Goal: Task Accomplishment & Management: Complete application form

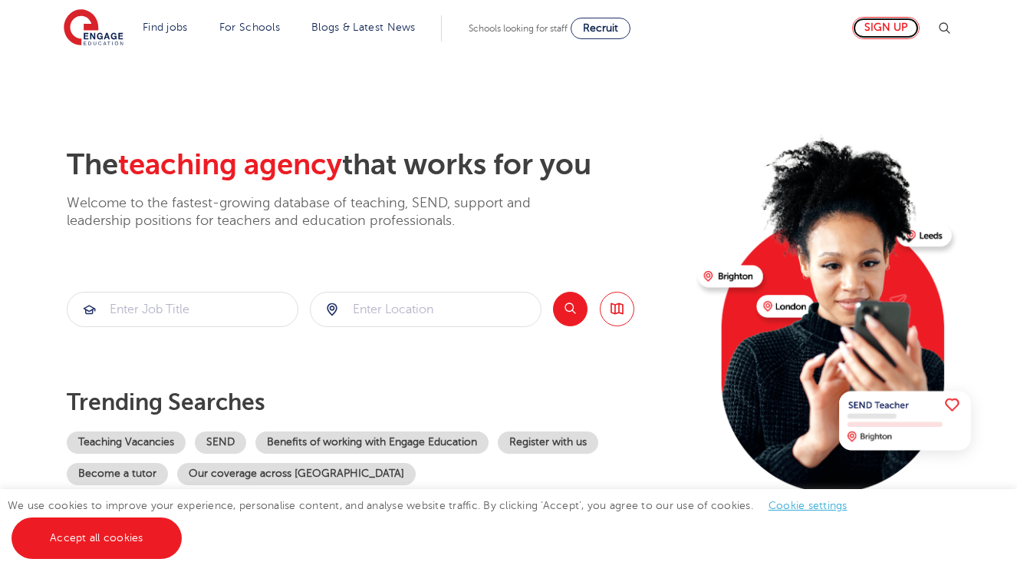
click at [898, 22] on link "Sign up" at bounding box center [886, 28] width 68 height 22
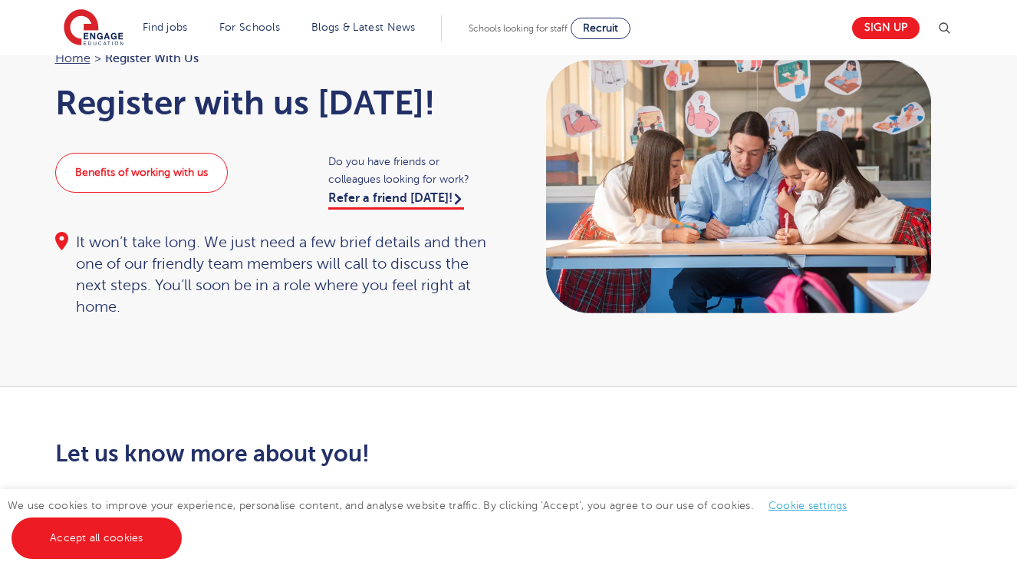
scroll to position [109, 0]
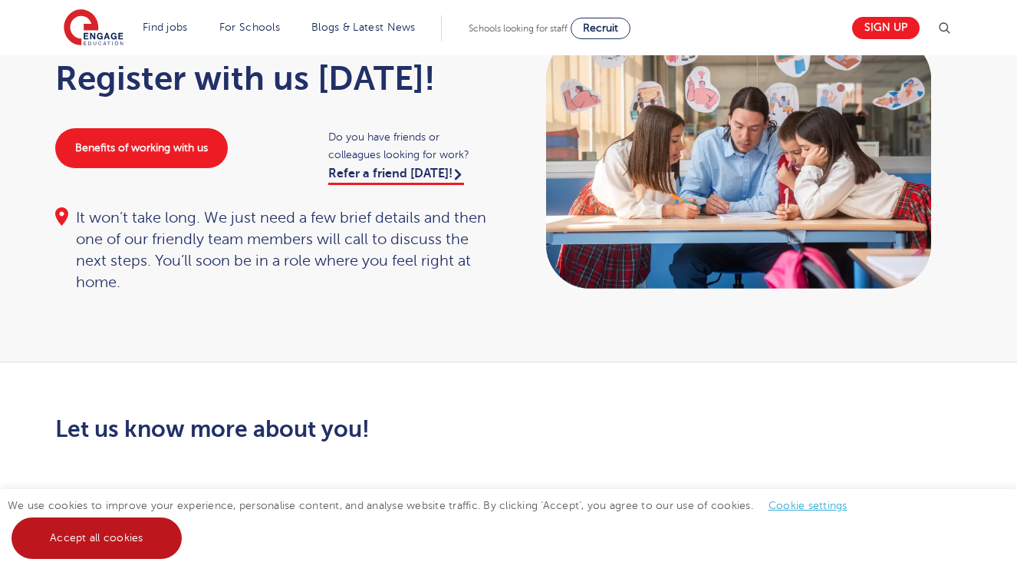
click at [149, 529] on link "Accept all cookies" at bounding box center [97, 537] width 170 height 41
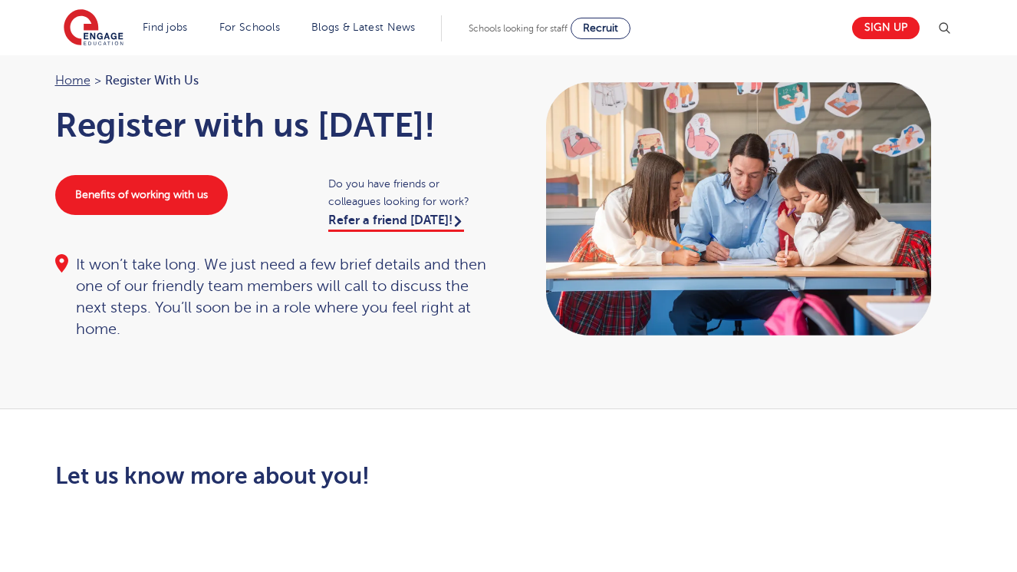
scroll to position [63, 0]
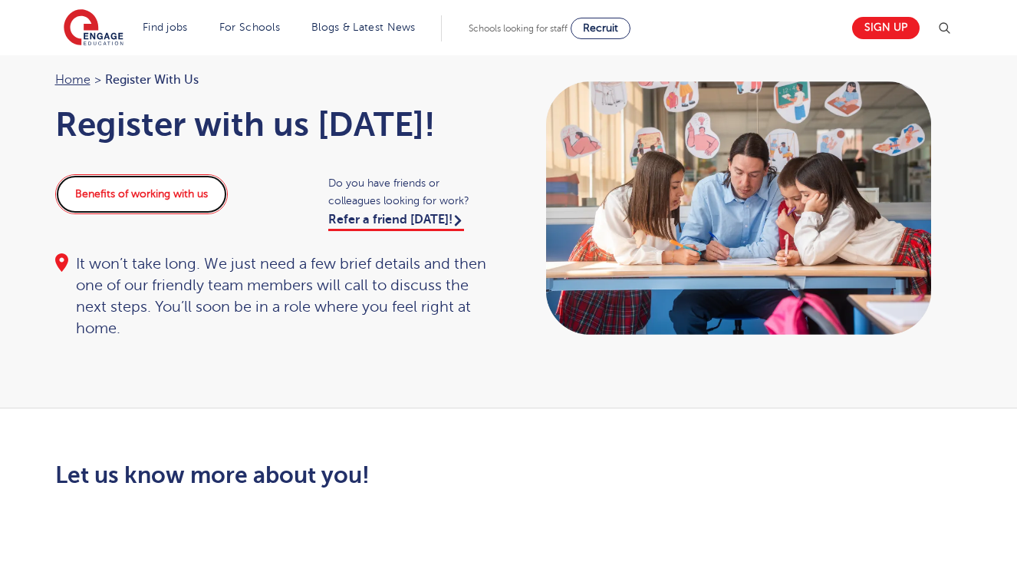
click at [167, 199] on link "Benefits of working with us" at bounding box center [141, 194] width 173 height 40
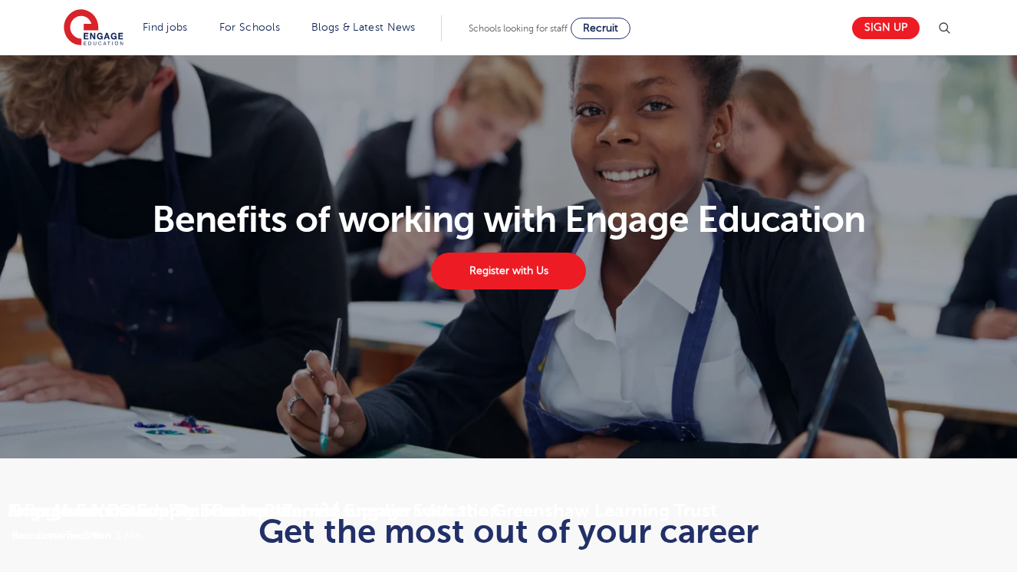
scroll to position [17, 0]
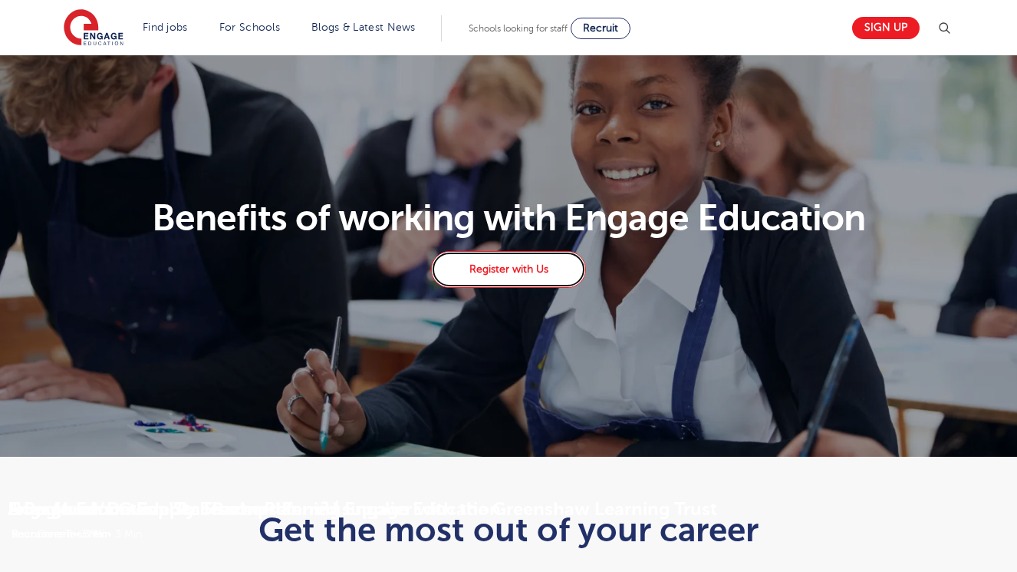
click at [532, 284] on link "Register with Us" at bounding box center [508, 269] width 155 height 37
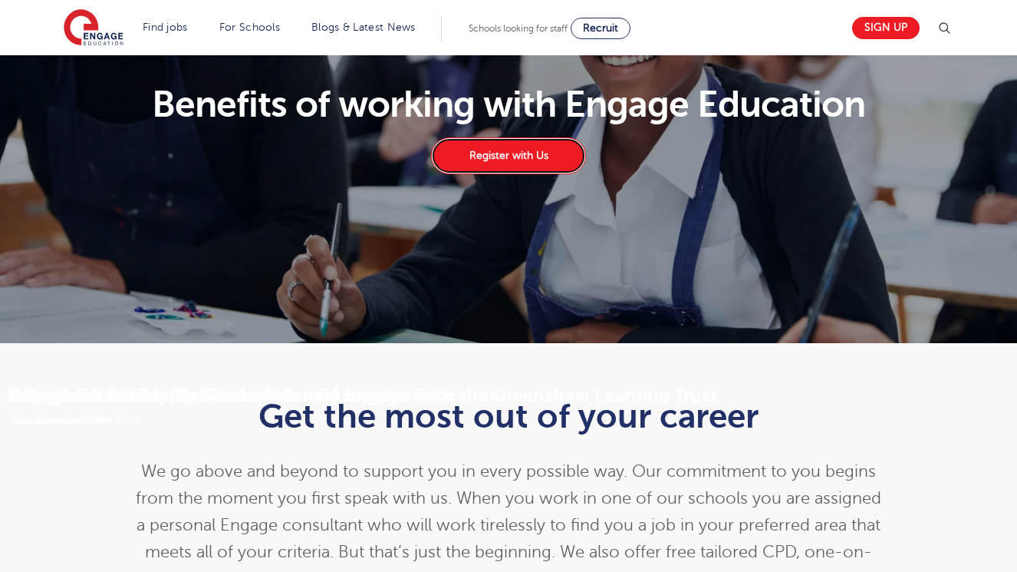
scroll to position [0, 0]
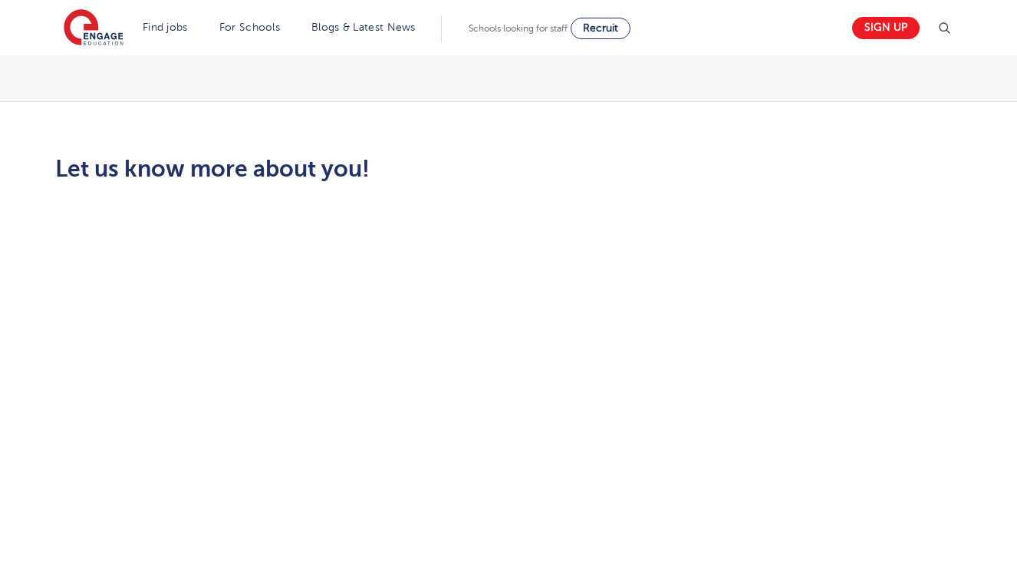
scroll to position [137, 0]
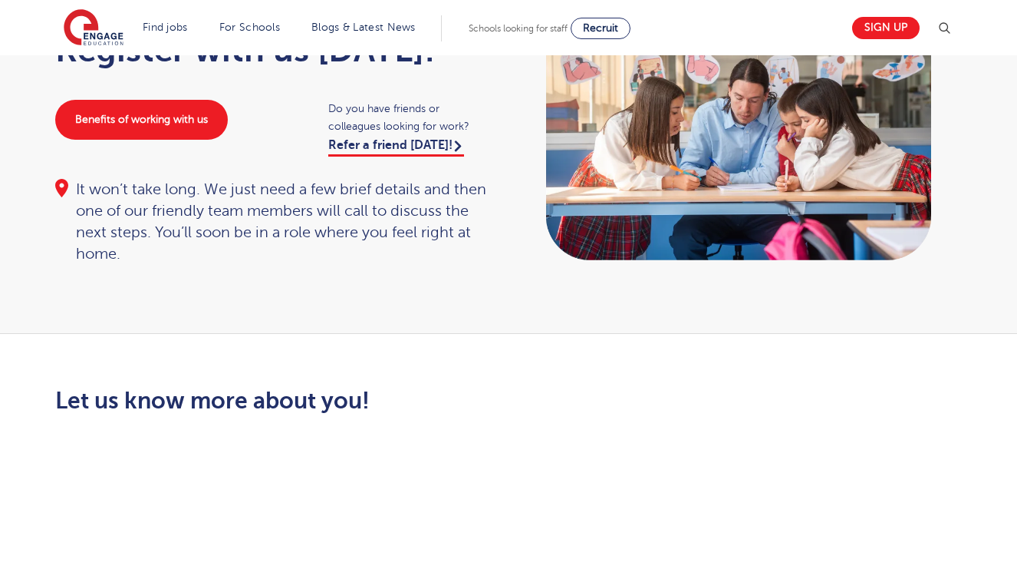
click at [351, 280] on div "Home > Register with us Register with us today! Benefits of working with us Do …" at bounding box center [508, 126] width 1017 height 416
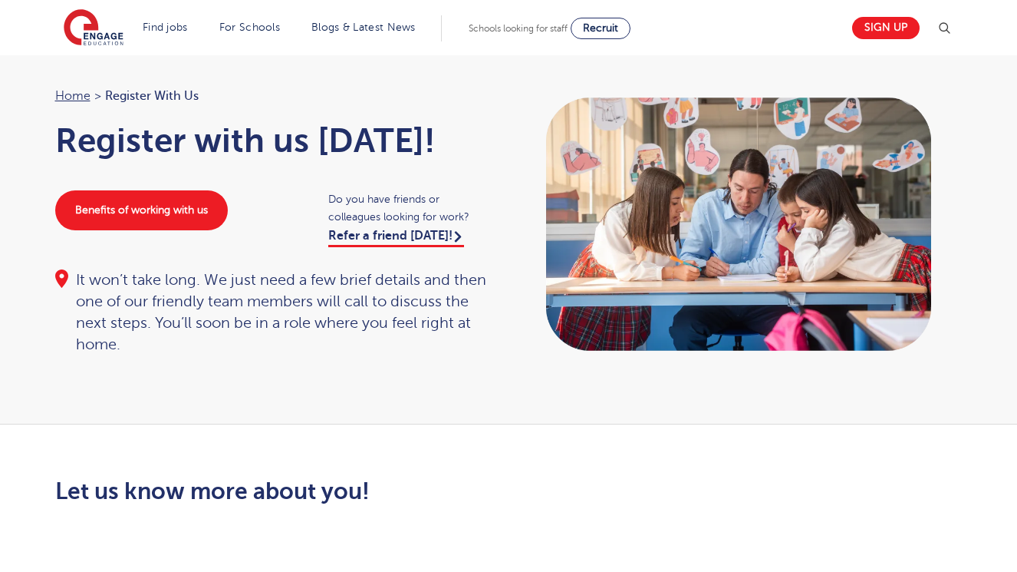
scroll to position [0, 0]
